Goal: Task Accomplishment & Management: Manage account settings

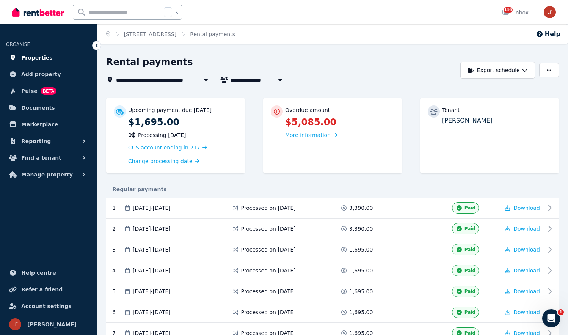
click at [41, 55] on span "Properties" at bounding box center [36, 57] width 31 height 9
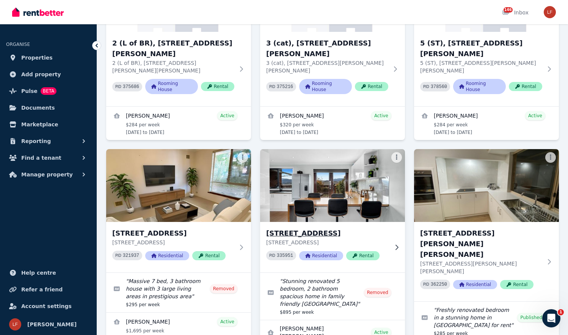
scroll to position [406, 0]
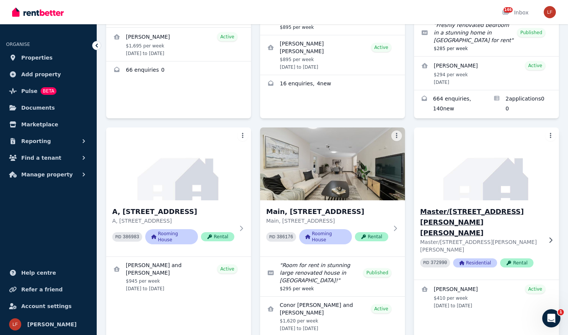
click at [447, 206] on h3 "Master/[STREET_ADDRESS][PERSON_NAME][PERSON_NAME]" at bounding box center [481, 222] width 122 height 32
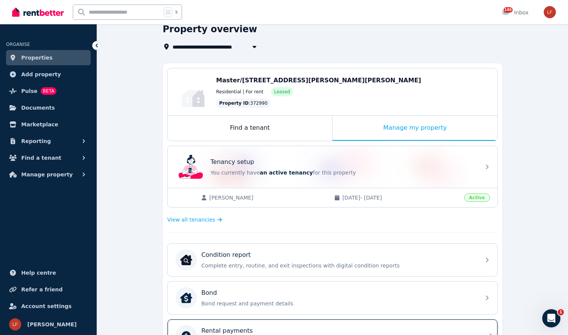
scroll to position [235, 0]
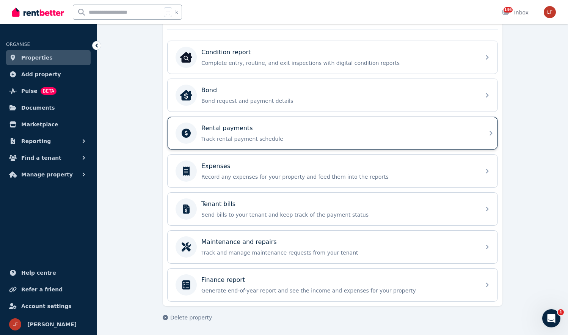
click at [274, 140] on p "Track rental payment schedule" at bounding box center [338, 139] width 274 height 8
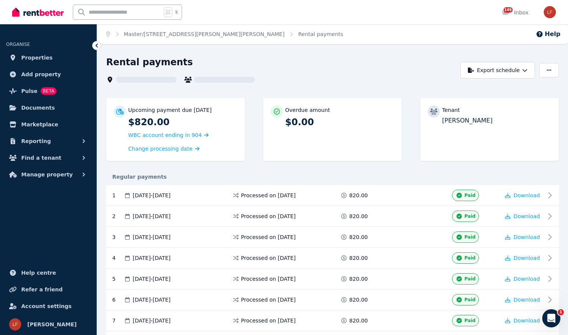
scroll to position [271, 0]
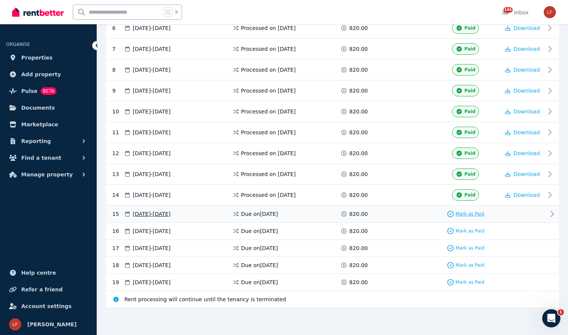
click at [463, 212] on span "Mark as Paid" at bounding box center [470, 214] width 29 height 6
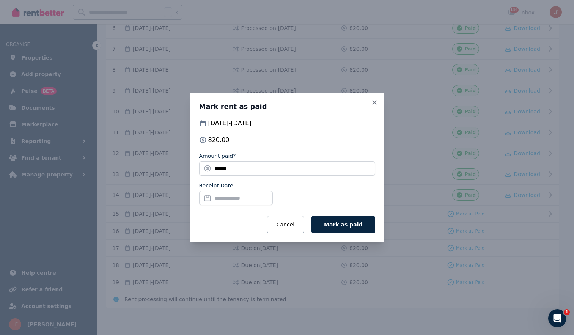
click at [248, 200] on input "Receipt Date" at bounding box center [236, 198] width 74 height 14
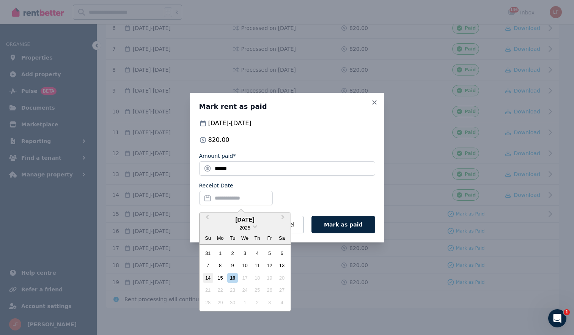
click at [209, 278] on div "14" at bounding box center [208, 278] width 10 height 10
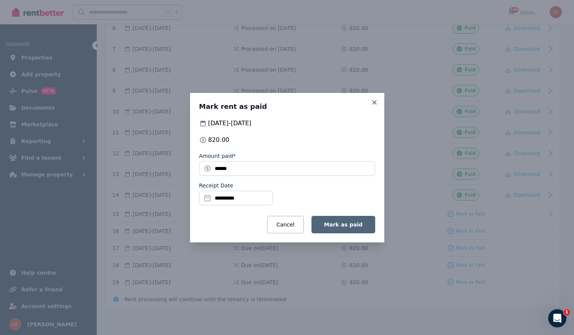
click at [350, 224] on span "Mark as paid" at bounding box center [343, 224] width 38 height 6
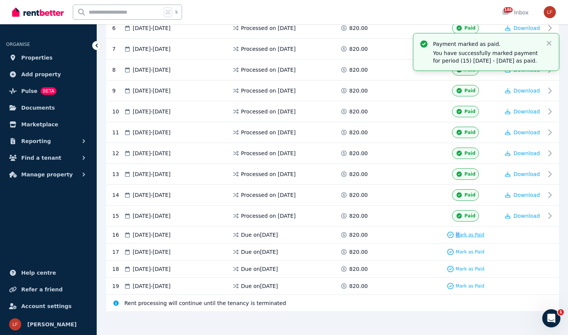
click at [458, 234] on span "Mark as Paid" at bounding box center [470, 235] width 29 height 6
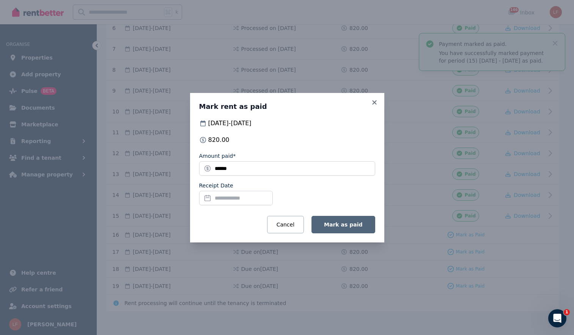
click at [340, 221] on span "Mark as paid" at bounding box center [343, 224] width 38 height 6
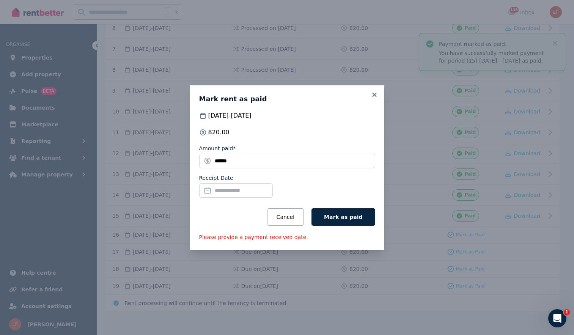
click at [231, 185] on input "Receipt Date" at bounding box center [236, 190] width 74 height 14
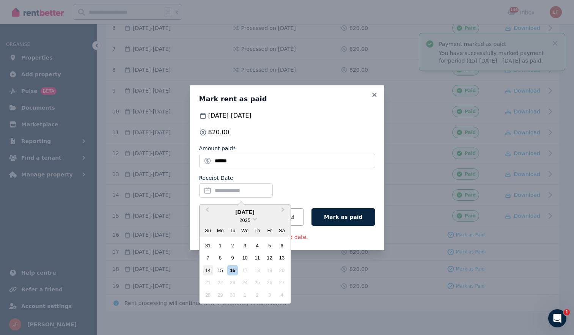
click at [206, 268] on div "14" at bounding box center [208, 270] width 10 height 10
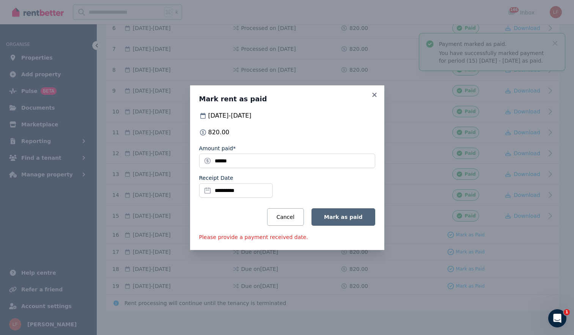
click at [338, 215] on span "Mark as paid" at bounding box center [343, 217] width 38 height 6
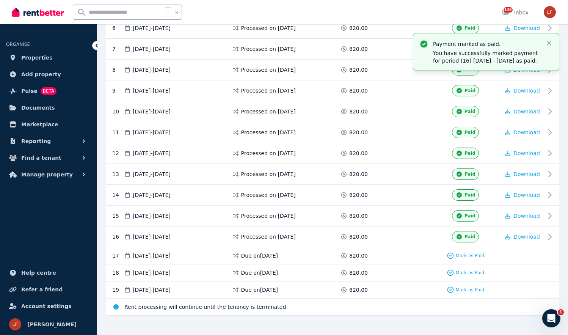
scroll to position [0, 0]
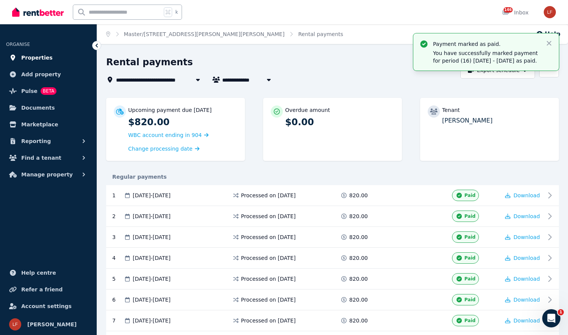
click at [25, 57] on span "Properties" at bounding box center [36, 57] width 31 height 9
